Goal: Task Accomplishment & Management: Use online tool/utility

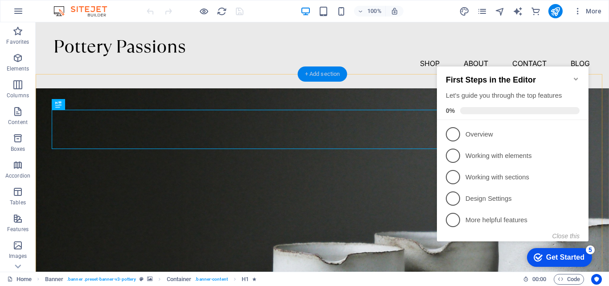
drag, startPoint x: 312, startPoint y: 75, endPoint x: 122, endPoint y: 53, distance: 190.9
click at [0, 0] on div "+ Add section" at bounding box center [0, 0] width 0 height 0
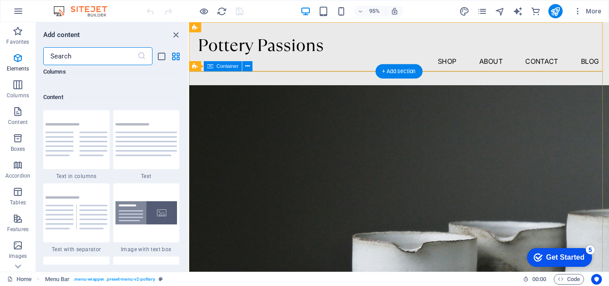
scroll to position [1561, 0]
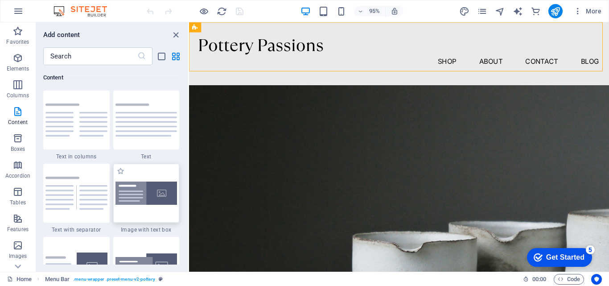
click at [166, 194] on img at bounding box center [147, 194] width 62 height 24
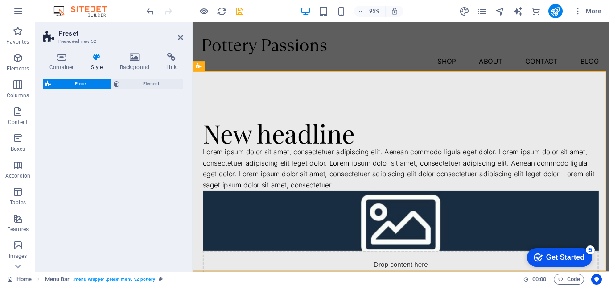
select select "rem"
select select "px"
select select "preset-text-with-image-v4-boxed"
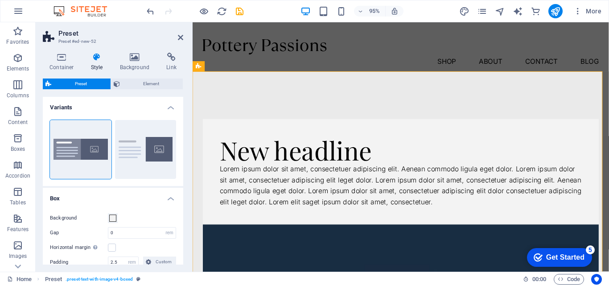
click at [537, 255] on icon "checkmark" at bounding box center [538, 257] width 9 height 9
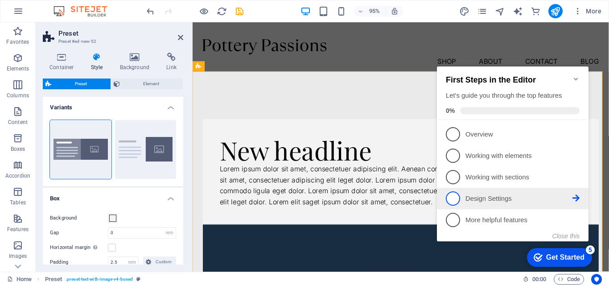
click at [491, 199] on p "Design Settings - incomplete" at bounding box center [519, 198] width 107 height 9
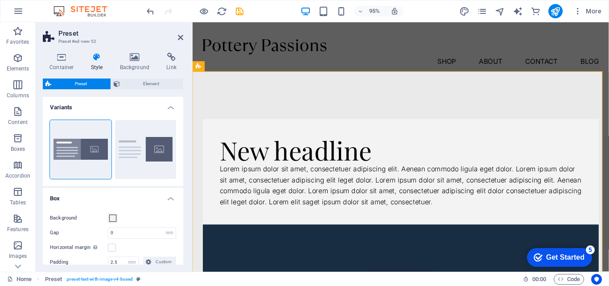
click at [556, 253] on div "Get Started" at bounding box center [565, 257] width 38 height 8
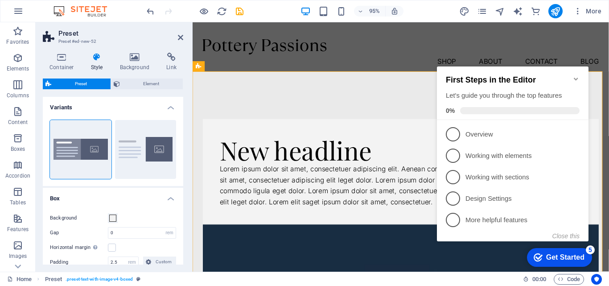
click at [486, 111] on span at bounding box center [520, 110] width 120 height 7
click at [574, 75] on icon "Minimize checklist" at bounding box center [576, 78] width 7 height 7
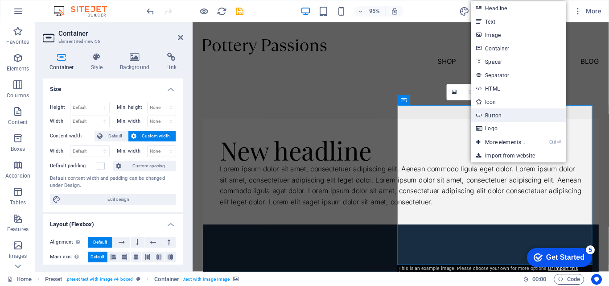
click at [492, 116] on link "Button" at bounding box center [518, 114] width 95 height 13
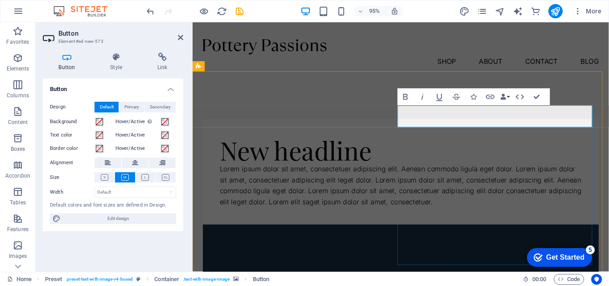
click at [312, 192] on div "Lorem ipsum dolor sit amet, consectetuer adipiscing elit. Aenean commodo ligula…" at bounding box center [411, 193] width 381 height 45
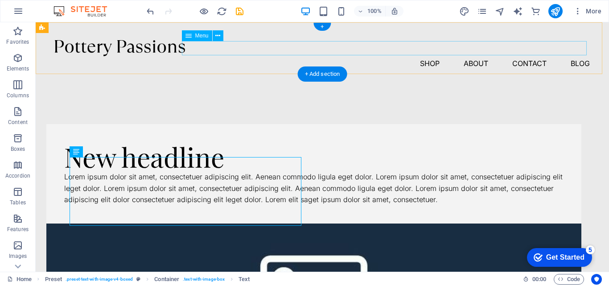
click at [422, 56] on nav "Shop About Contact Blog" at bounding box center [322, 63] width 535 height 14
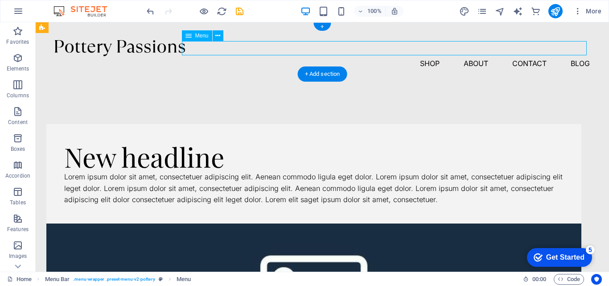
click at [475, 56] on nav "Shop About Contact Blog" at bounding box center [322, 63] width 535 height 14
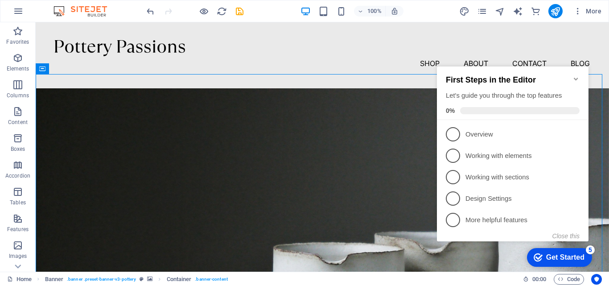
click at [546, 256] on div "Get Started" at bounding box center [565, 257] width 38 height 8
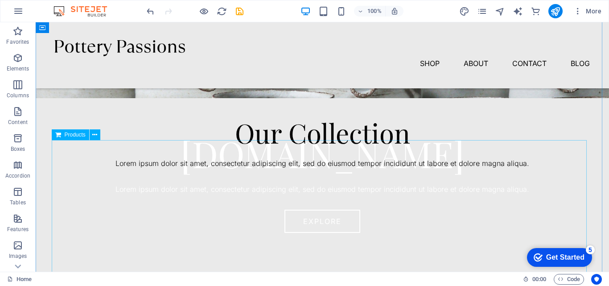
scroll to position [238, 0]
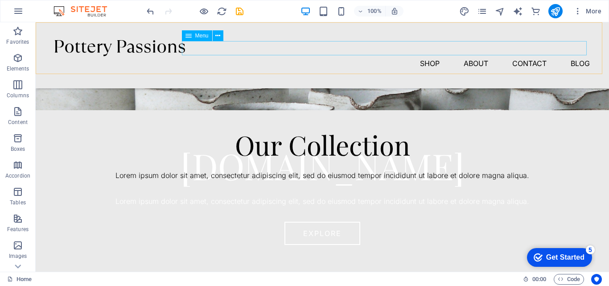
click at [419, 56] on nav "Shop About Contact Blog" at bounding box center [322, 63] width 535 height 14
select select "2"
select select
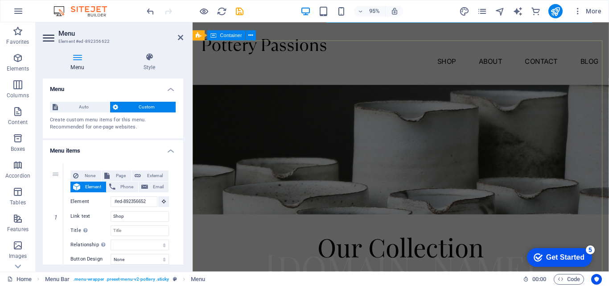
scroll to position [134, 0]
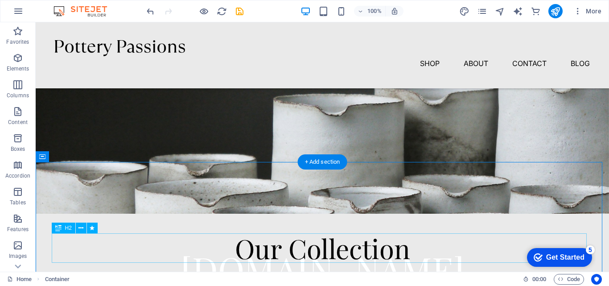
click at [354, 249] on div "Our Collection" at bounding box center [322, 247] width 535 height 29
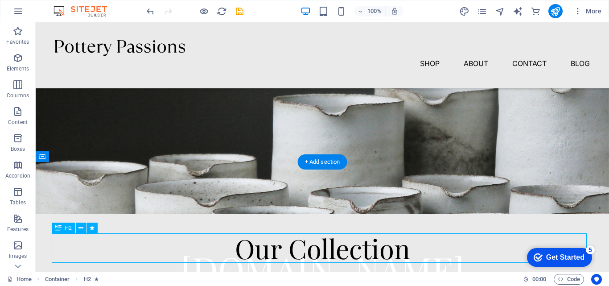
click at [354, 249] on div "Our Collection" at bounding box center [322, 247] width 535 height 29
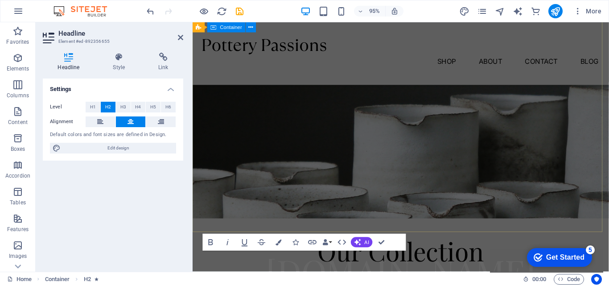
scroll to position [238, 0]
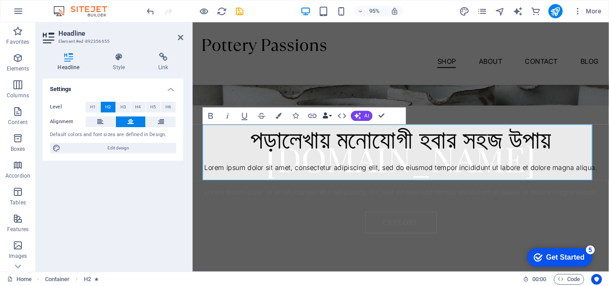
click at [329, 113] on button "Data Bindings" at bounding box center [328, 115] width 12 height 17
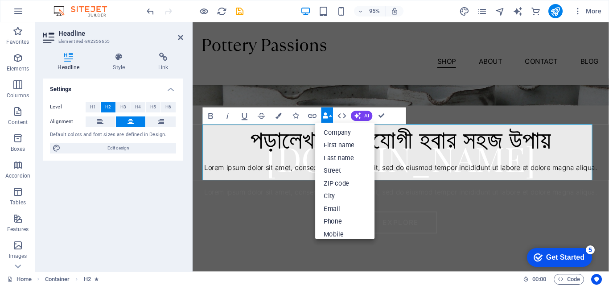
click at [329, 113] on button "Data Bindings" at bounding box center [328, 115] width 12 height 17
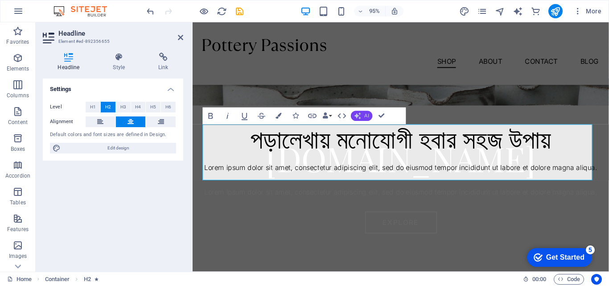
click at [368, 118] on span "AI" at bounding box center [367, 115] width 4 height 5
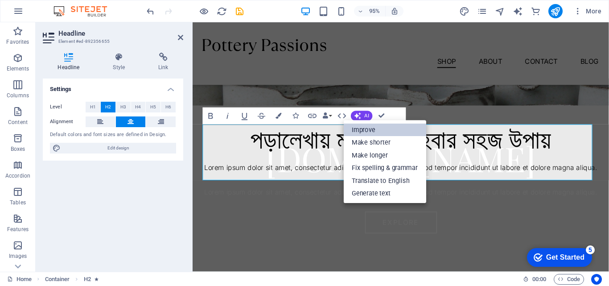
click at [380, 128] on link "Improve" at bounding box center [385, 130] width 83 height 13
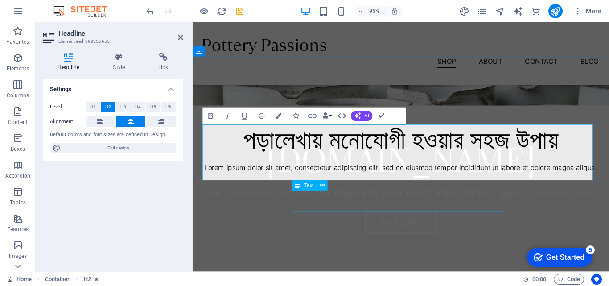
drag, startPoint x: 327, startPoint y: 207, endPoint x: 479, endPoint y: 198, distance: 151.9
click at [479, 198] on div "পড়ালেখায় মনোযোগী হওয়ার সহজ উপায় Lorem ipsum dolor sit amet, consectetur adipisc…" at bounding box center [412, 235] width 438 height 355
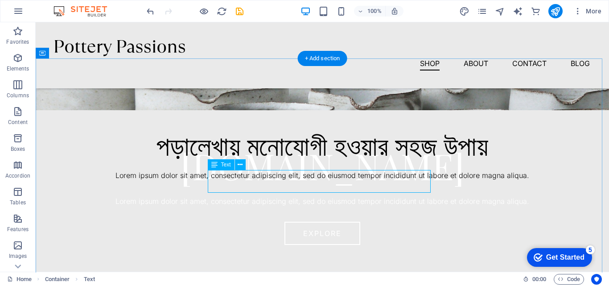
click at [379, 181] on div "Lorem ipsum dolor sit amet, consectetur adipiscing elit, sed do eiusmod tempor …" at bounding box center [322, 176] width 535 height 12
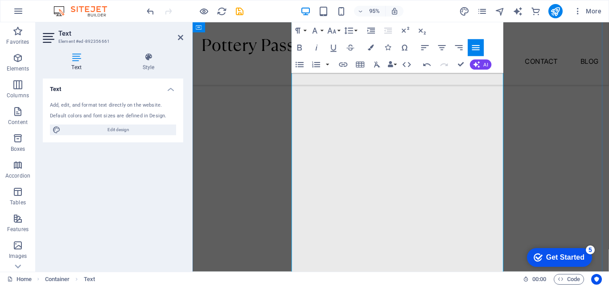
scroll to position [1189, 0]
click at [474, 66] on icon "button" at bounding box center [477, 64] width 7 height 7
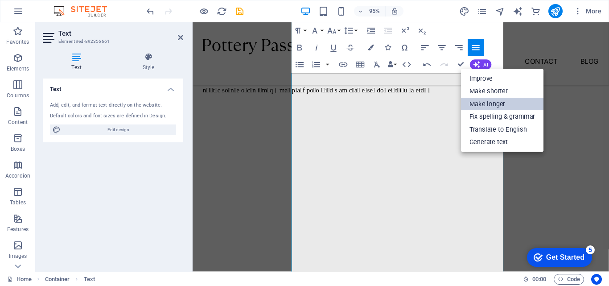
click at [477, 102] on link "Make longer" at bounding box center [502, 104] width 83 height 13
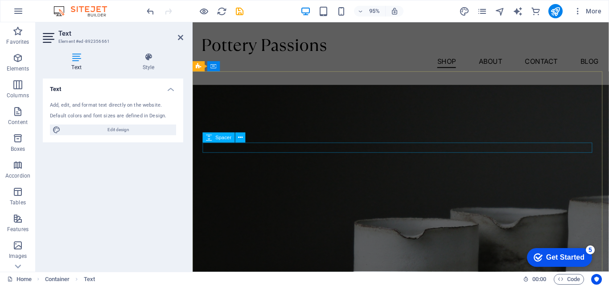
scroll to position [476, 0]
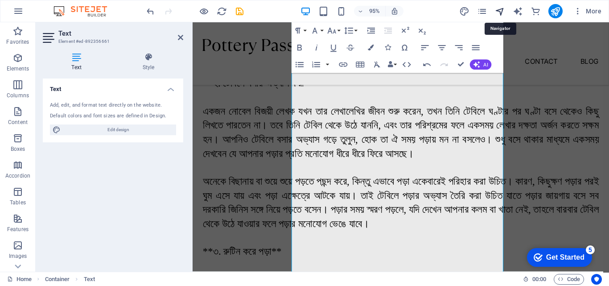
click at [501, 10] on icon "navigator" at bounding box center [500, 11] width 10 height 10
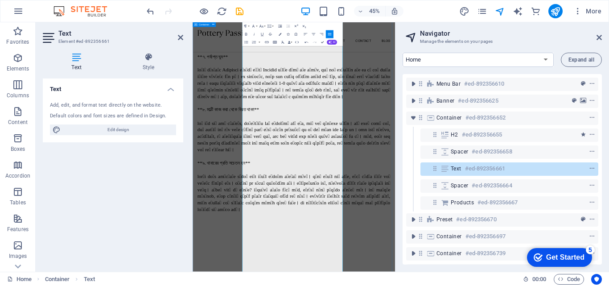
scroll to position [1070, 0]
click at [564, 256] on div "Get Started" at bounding box center [565, 257] width 38 height 8
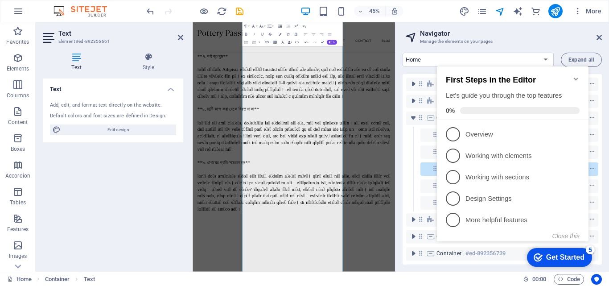
click at [564, 256] on div "Get Started" at bounding box center [565, 257] width 38 height 8
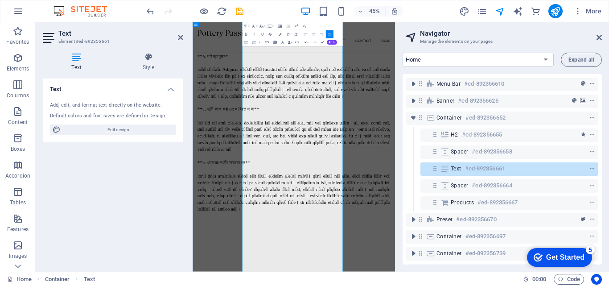
click at [597, 38] on icon at bounding box center [599, 37] width 5 height 7
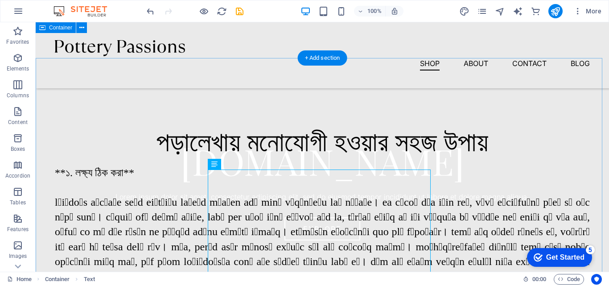
scroll to position [238, 0]
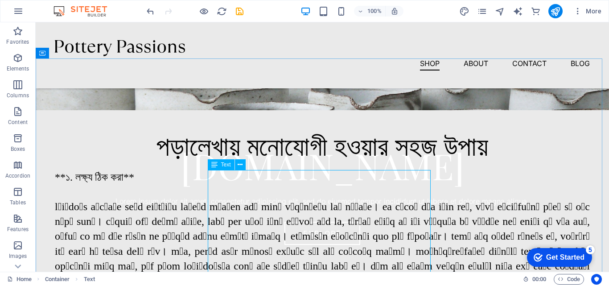
click at [223, 165] on span "Text" at bounding box center [226, 164] width 10 height 5
click at [244, 165] on button at bounding box center [240, 164] width 11 height 11
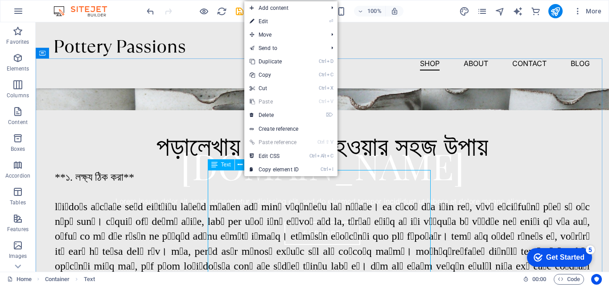
click at [217, 167] on icon at bounding box center [214, 164] width 6 height 11
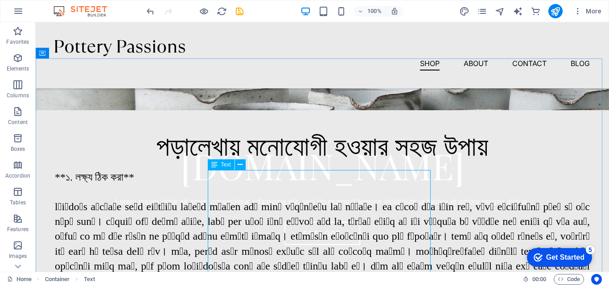
click at [220, 165] on div "Text" at bounding box center [221, 164] width 27 height 11
click at [216, 166] on icon at bounding box center [214, 164] width 6 height 11
click at [244, 166] on button at bounding box center [240, 164] width 11 height 11
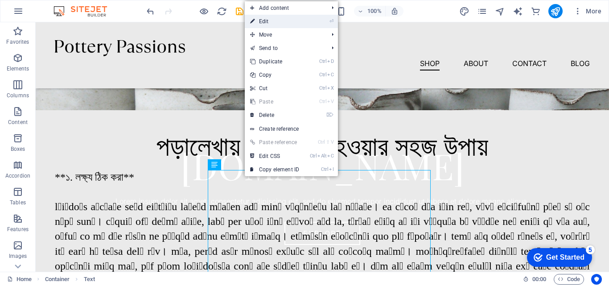
click at [285, 17] on link "⏎ Edit" at bounding box center [275, 21] width 60 height 13
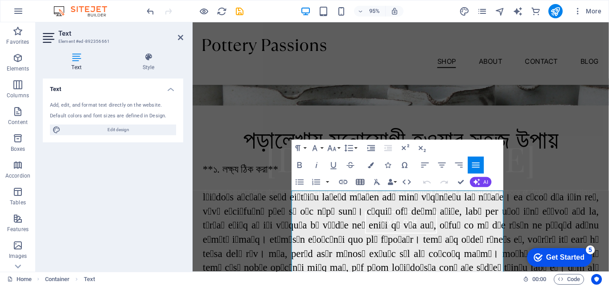
click at [360, 180] on icon "button" at bounding box center [360, 182] width 10 height 10
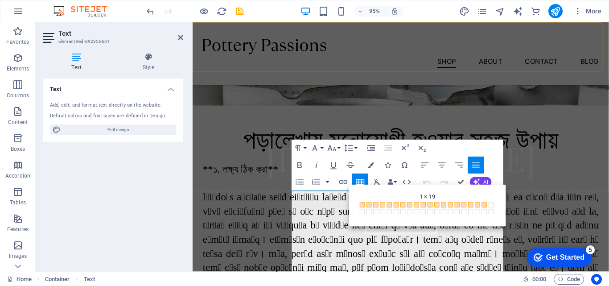
click at [334, 71] on div "Shop About Contact Blog" at bounding box center [412, 55] width 438 height 66
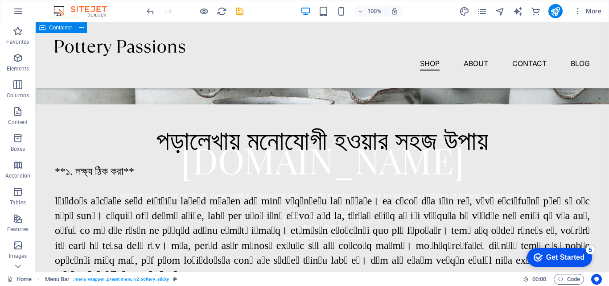
scroll to position [119, 0]
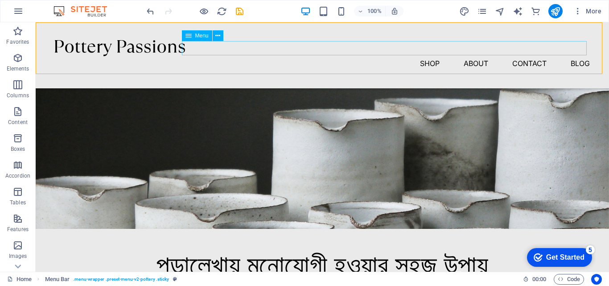
click at [430, 56] on nav "Shop About Contact Blog" at bounding box center [322, 63] width 535 height 14
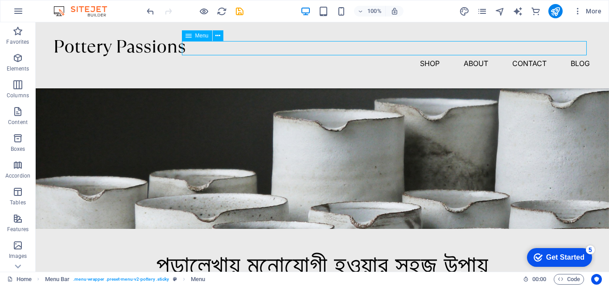
click at [430, 56] on nav "Shop About Contact Blog" at bounding box center [322, 63] width 535 height 14
select select "2"
select select
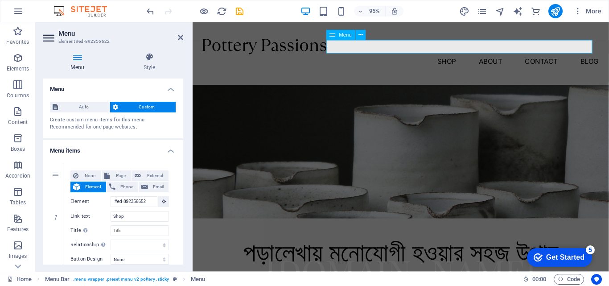
click at [459, 56] on nav "Shop About Contact Blog" at bounding box center [411, 63] width 417 height 14
click at [463, 56] on nav "Shop About Contact Blog" at bounding box center [411, 63] width 417 height 14
click at [455, 56] on nav "Shop About Contact Blog" at bounding box center [411, 63] width 417 height 14
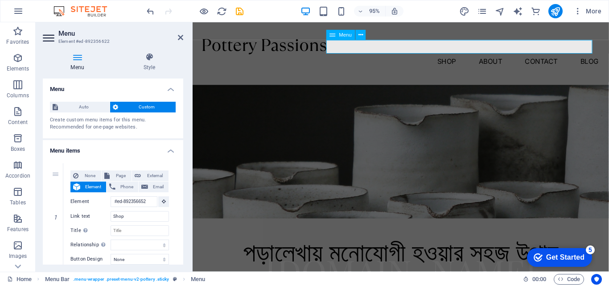
click at [455, 56] on nav "Shop About Contact Blog" at bounding box center [411, 63] width 417 height 14
click at [361, 34] on icon at bounding box center [361, 35] width 4 height 9
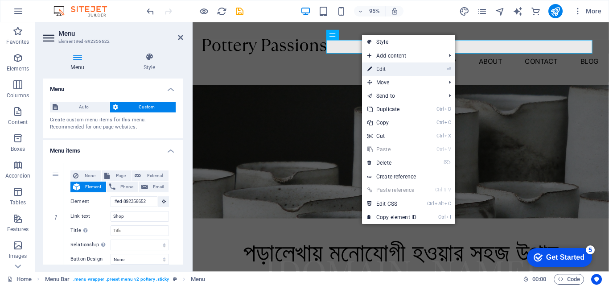
click at [383, 70] on link "⏎ Edit" at bounding box center [392, 68] width 60 height 13
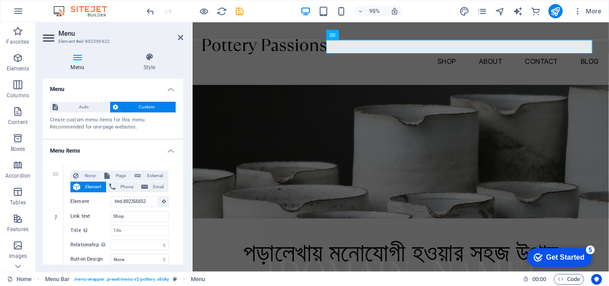
click at [144, 105] on span "Custom" at bounding box center [147, 107] width 53 height 11
click at [147, 109] on span "Custom" at bounding box center [147, 107] width 53 height 11
click at [87, 108] on span "Auto" at bounding box center [84, 107] width 46 height 11
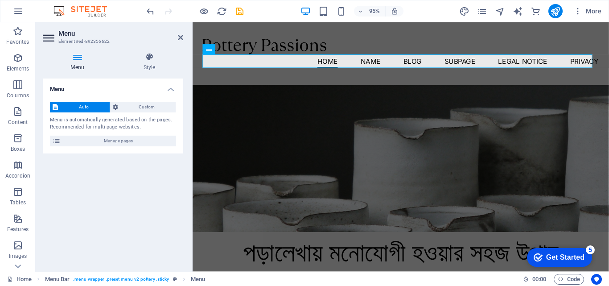
click at [547, 258] on div "Get Started" at bounding box center [565, 257] width 38 height 8
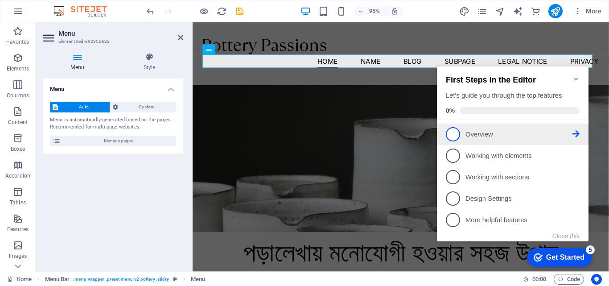
click at [454, 134] on span "1" at bounding box center [453, 134] width 14 height 14
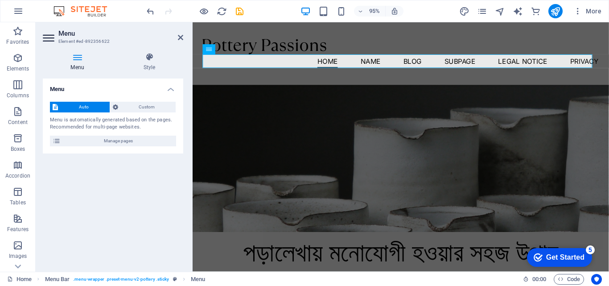
click at [566, 255] on div "Get Started" at bounding box center [565, 257] width 38 height 8
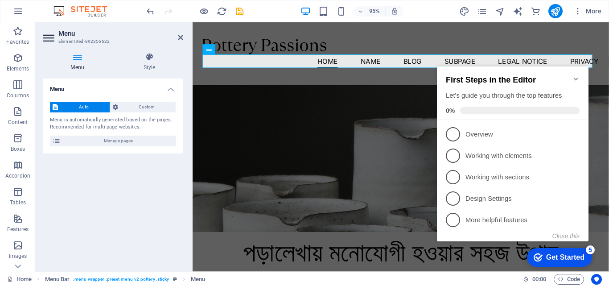
scroll to position [0, 0]
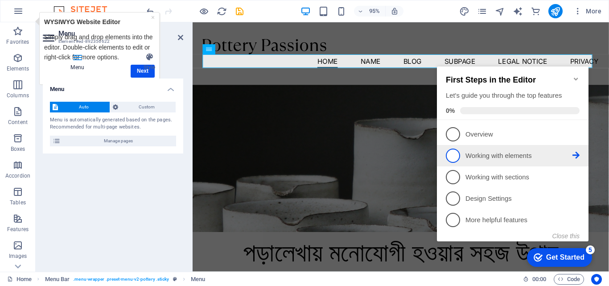
click at [457, 156] on span "2" at bounding box center [453, 156] width 14 height 14
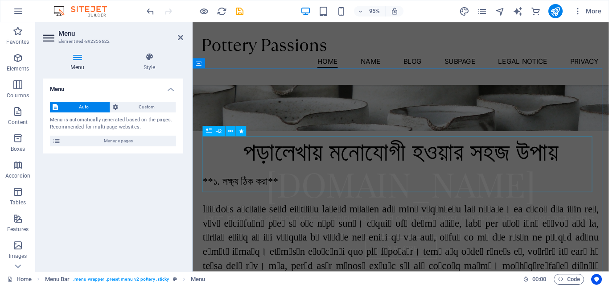
scroll to position [357, 0]
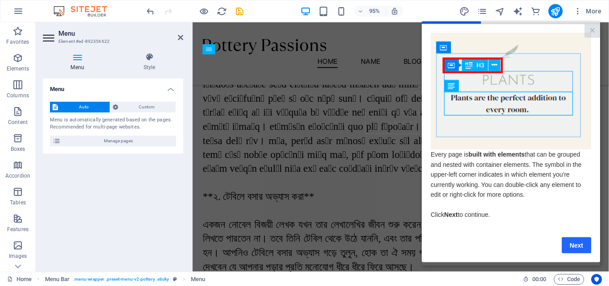
click at [573, 247] on link "Next" at bounding box center [576, 245] width 29 height 16
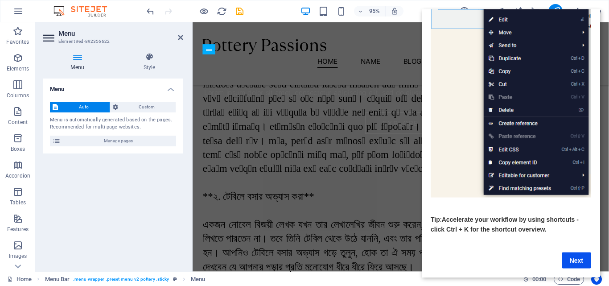
scroll to position [119, 0]
click at [570, 252] on link "Next" at bounding box center [576, 260] width 29 height 16
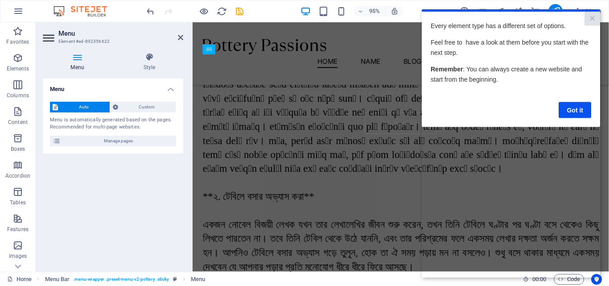
scroll to position [0, 0]
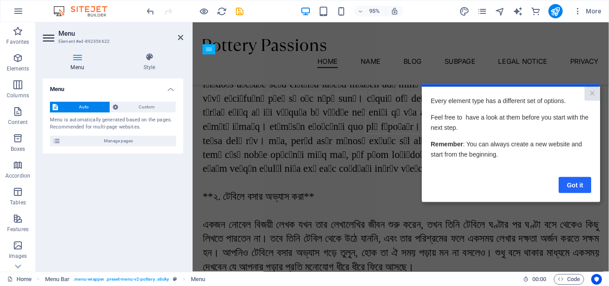
click at [575, 185] on link "Got it" at bounding box center [575, 185] width 33 height 16
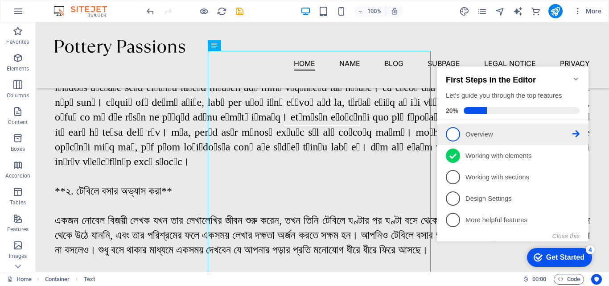
click at [456, 132] on span "1" at bounding box center [453, 134] width 14 height 14
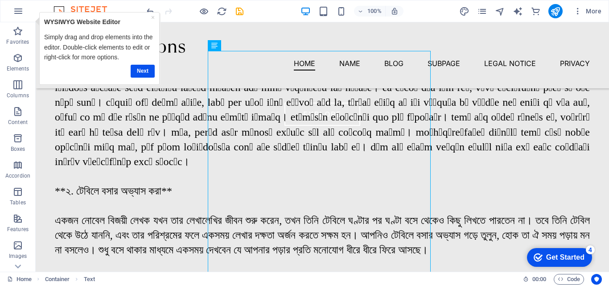
click at [564, 259] on div "Get Started" at bounding box center [565, 257] width 38 height 8
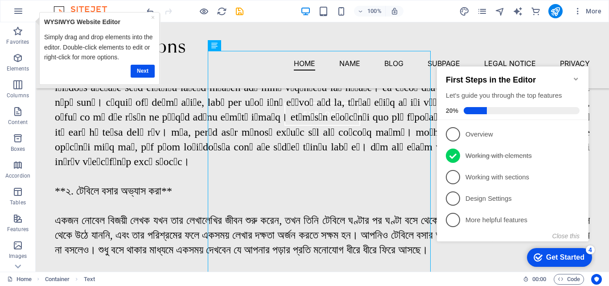
click at [564, 259] on div "Get Started" at bounding box center [565, 257] width 38 height 8
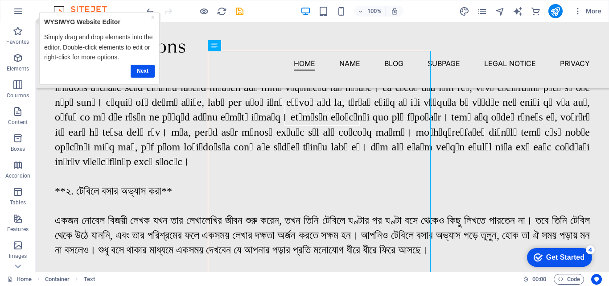
click at [585, 261] on div "Get Started" at bounding box center [565, 257] width 38 height 8
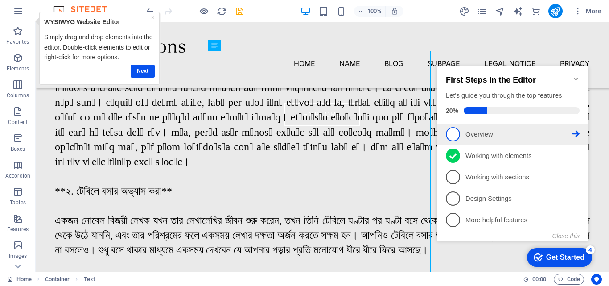
click at [453, 132] on span "1" at bounding box center [453, 134] width 14 height 14
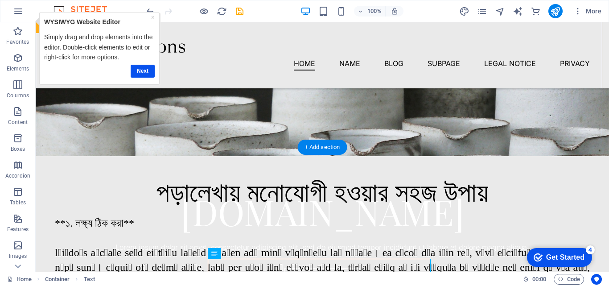
scroll to position [119, 0]
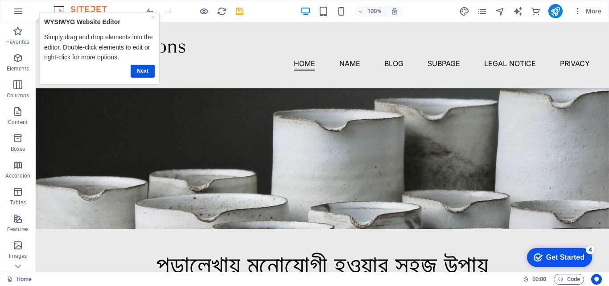
click at [557, 253] on div "Get Started" at bounding box center [565, 257] width 38 height 8
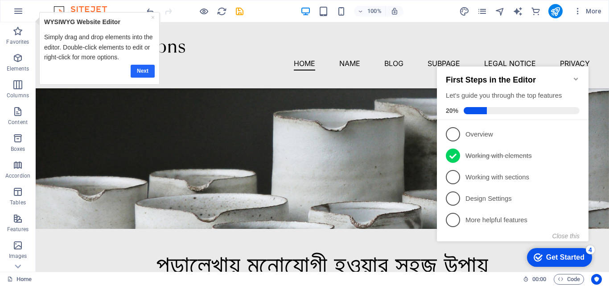
click at [144, 70] on link "Next" at bounding box center [142, 71] width 24 height 13
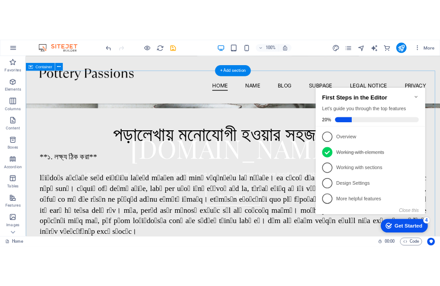
scroll to position [0, 0]
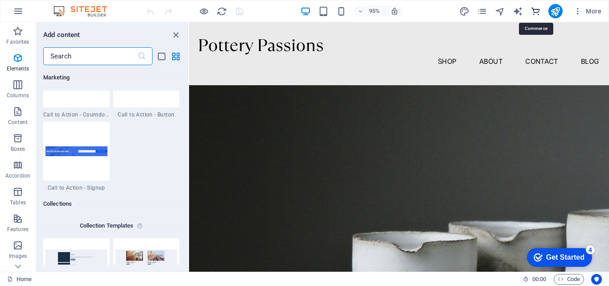
scroll to position [8595, 0]
